Goal: Information Seeking & Learning: Learn about a topic

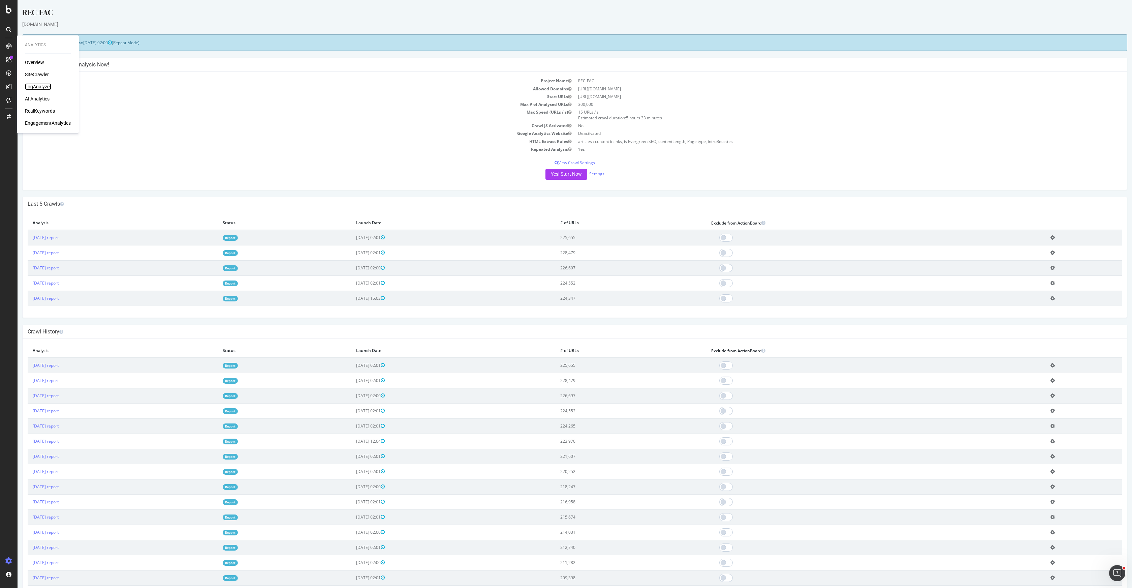
click at [38, 85] on div "LogAnalyzer" at bounding box center [38, 86] width 26 height 7
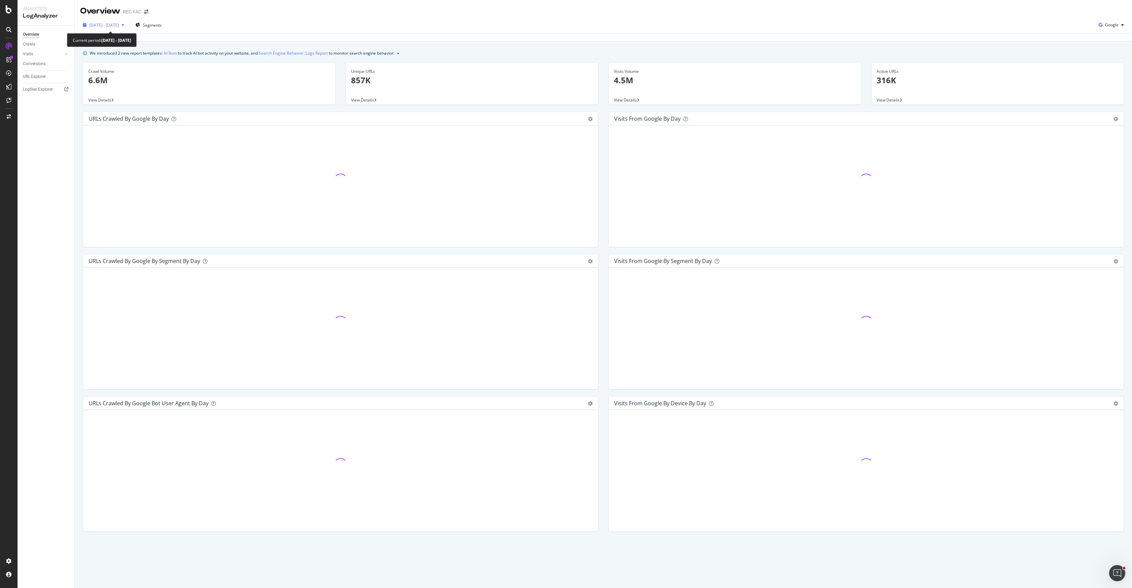
click at [119, 25] on span "[DATE] - [DATE]" at bounding box center [104, 25] width 30 height 6
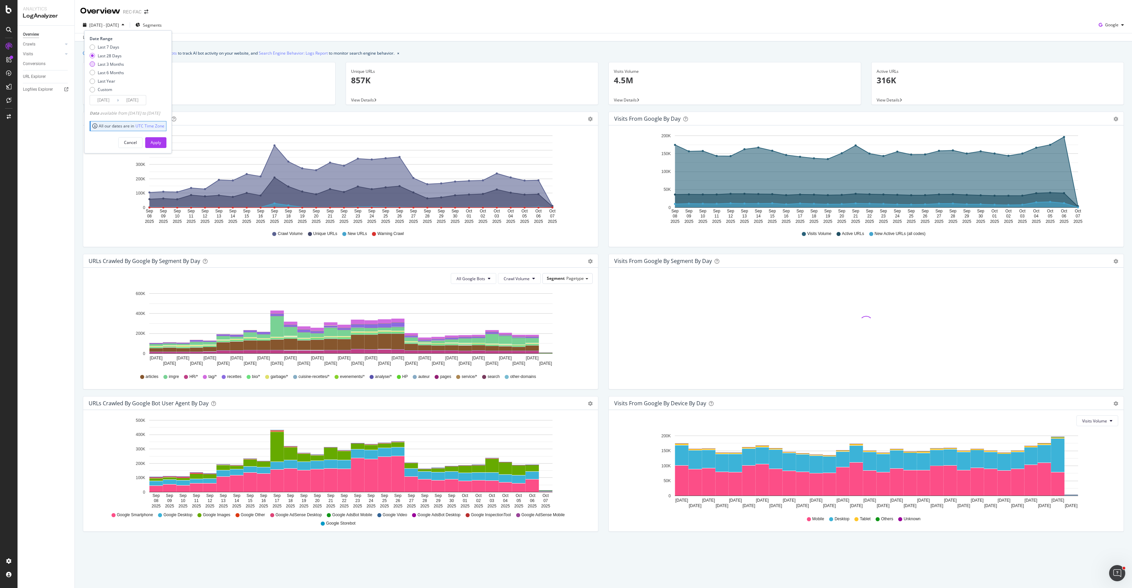
click at [116, 65] on div "Last 3 Months" at bounding box center [111, 64] width 26 height 6
type input "[DATE]"
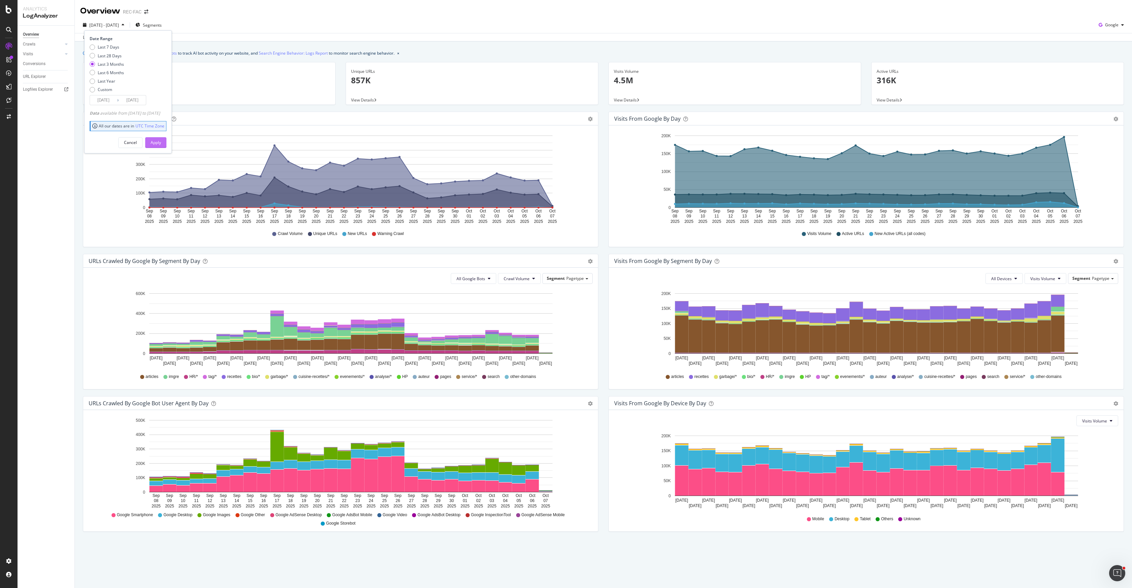
click at [161, 138] on div "Apply" at bounding box center [156, 142] width 10 height 10
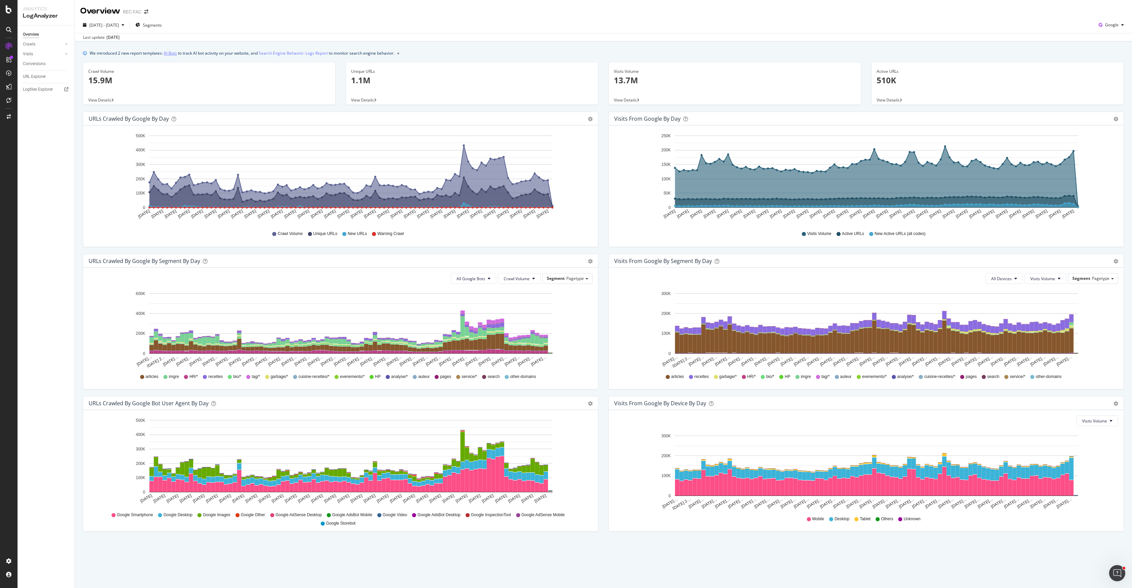
click at [168, 54] on link "AI Bots" at bounding box center [170, 53] width 13 height 7
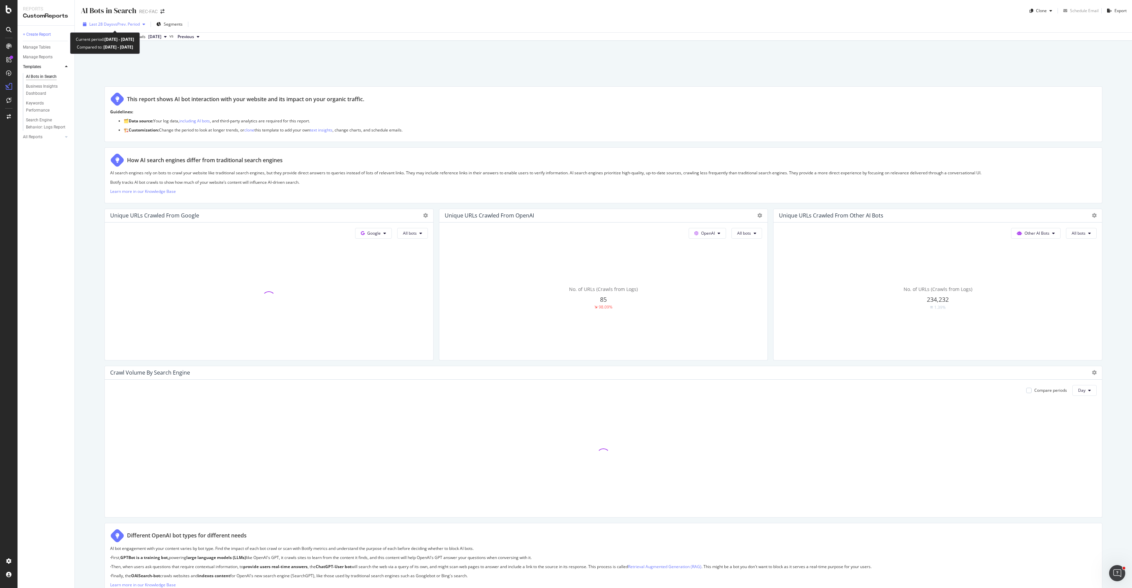
click at [124, 22] on span "vs Prev. Period" at bounding box center [126, 24] width 27 height 6
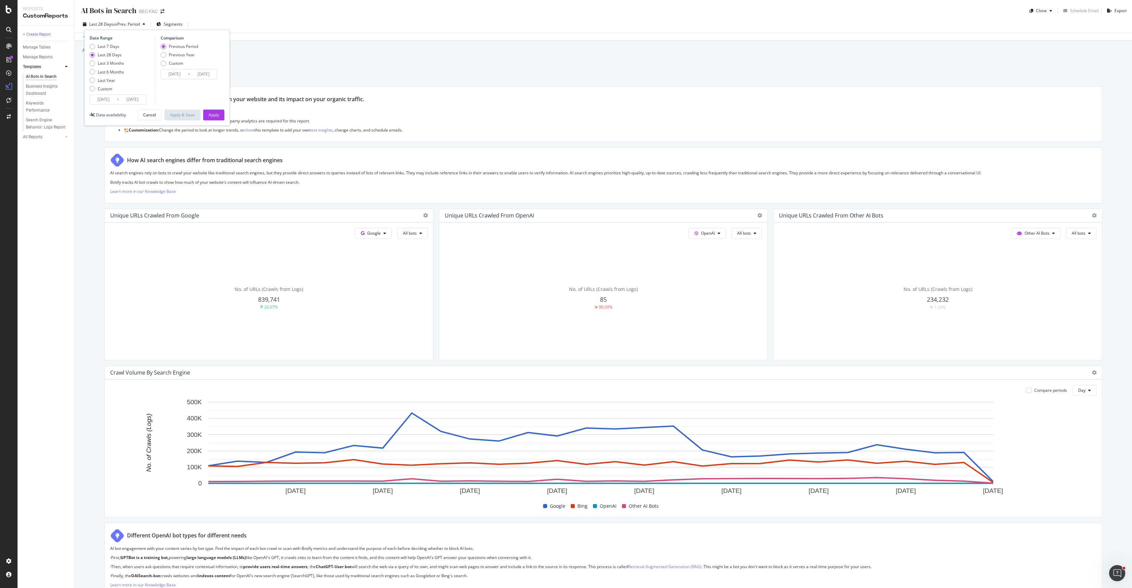
click at [112, 67] on div "Last 7 Days Last 28 Days Last 3 Months Last 6 Months Last Year Custom" at bounding box center [107, 68] width 34 height 51
click at [110, 64] on div "Last 3 Months" at bounding box center [111, 63] width 26 height 6
type input "[DATE]"
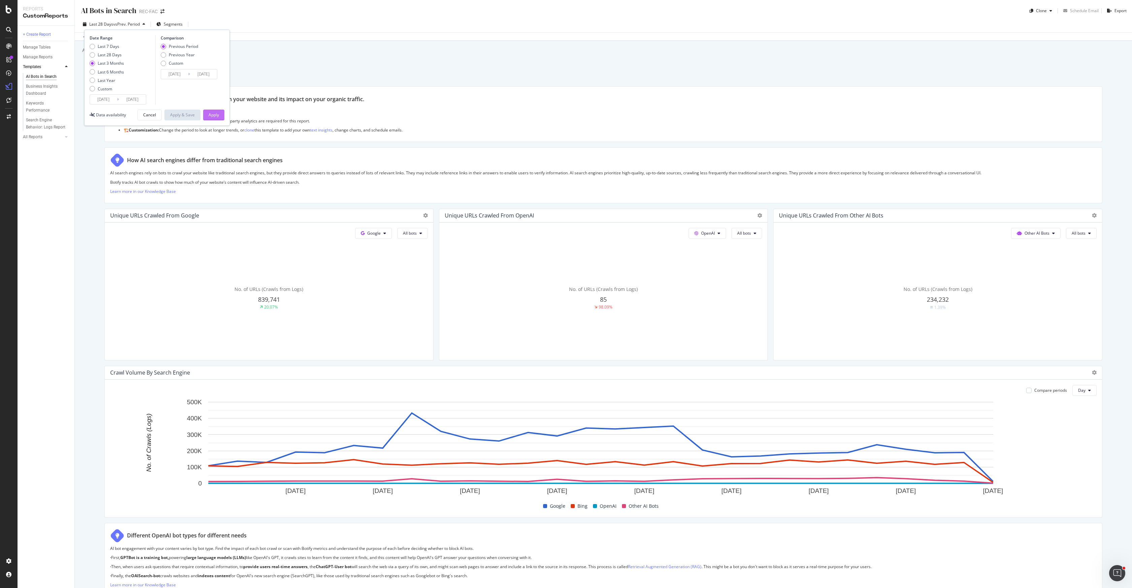
click at [208, 111] on button "Apply" at bounding box center [213, 115] width 21 height 11
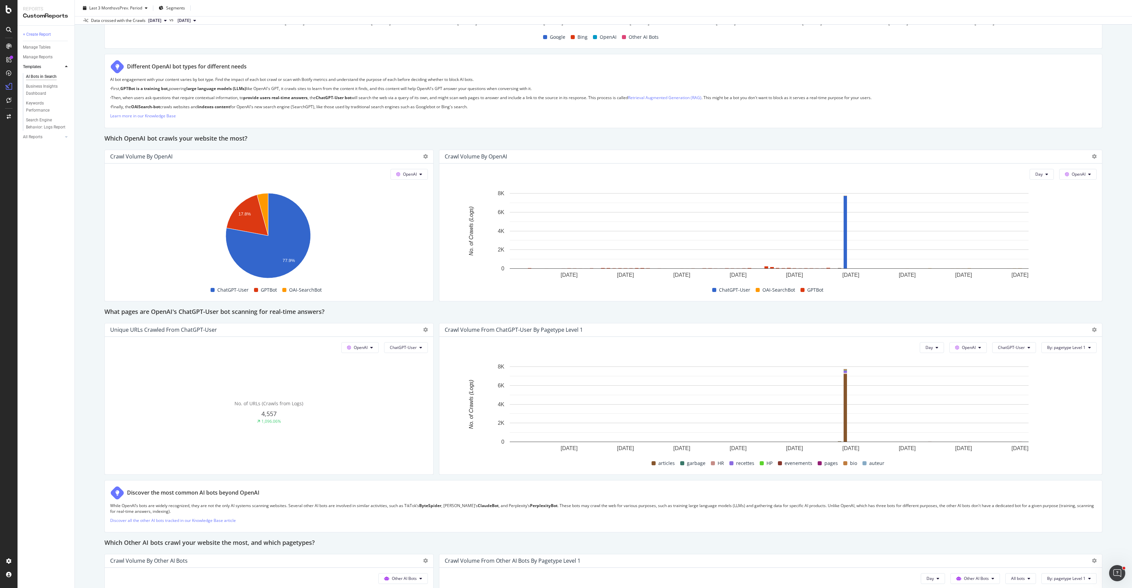
scroll to position [503, 0]
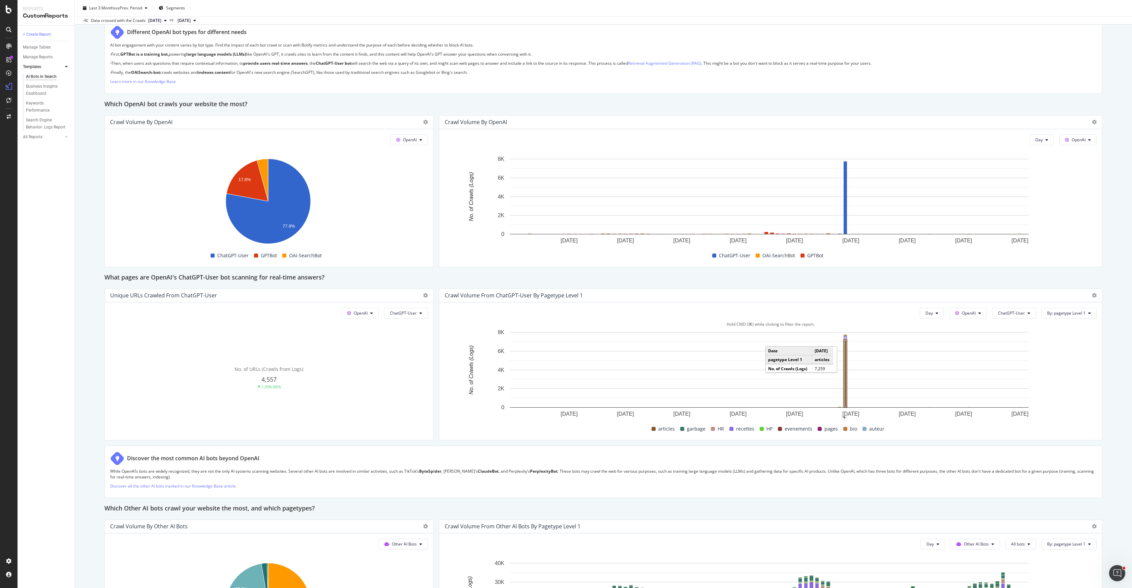
click at [845, 376] on rect "A chart." at bounding box center [845, 373] width 3 height 68
click at [637, 444] on div "This report shows AI bot interaction with your website and its impact on your o…" at bounding box center [603, 226] width 998 height 1287
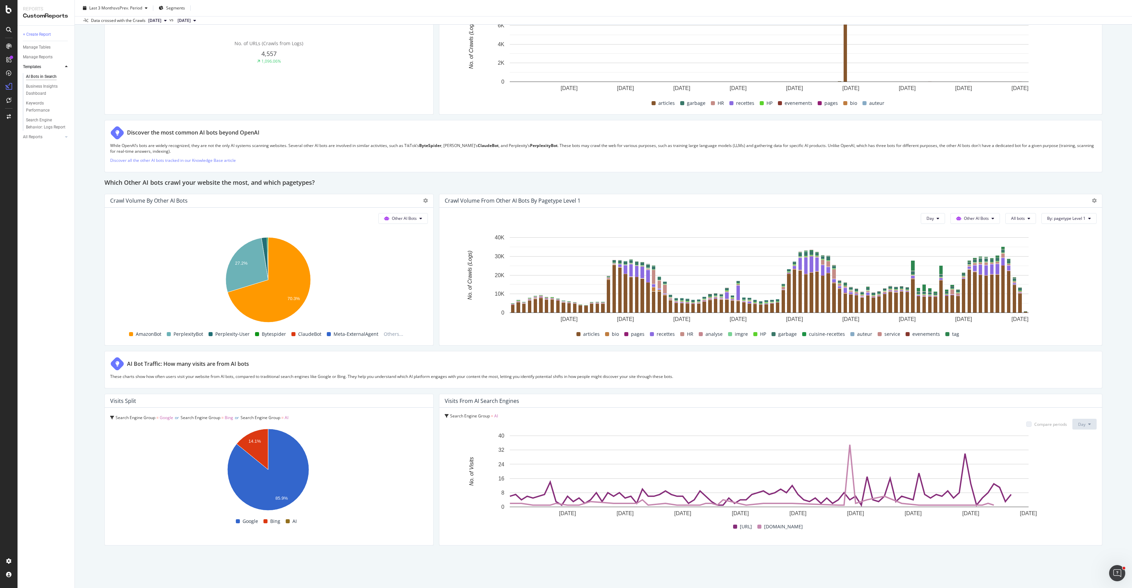
scroll to position [839, 0]
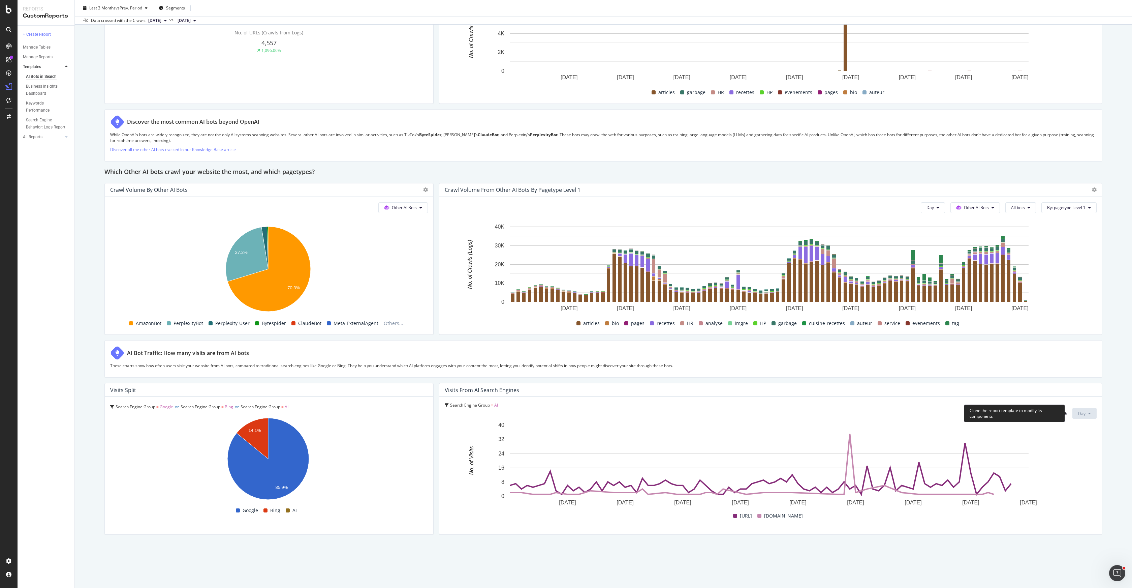
drag, startPoint x: 1077, startPoint y: 417, endPoint x: 1063, endPoint y: 416, distance: 14.2
click at [1077, 417] on button "Day" at bounding box center [1084, 413] width 24 height 11
click at [745, 513] on span "[URL]" at bounding box center [746, 515] width 12 height 8
click at [740, 517] on span "[URL]" at bounding box center [746, 515] width 12 height 8
click at [733, 515] on span at bounding box center [735, 515] width 4 height 4
